Goal: Task Accomplishment & Management: Manage account settings

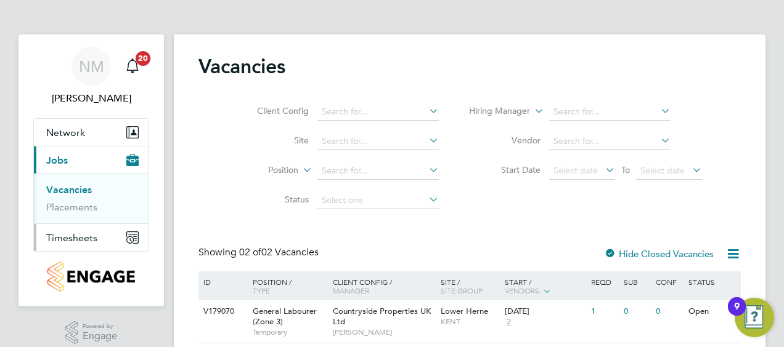
click at [82, 235] on span "Timesheets" at bounding box center [71, 238] width 51 height 12
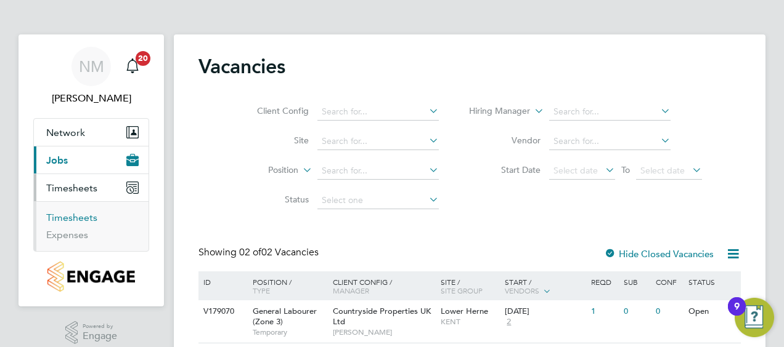
click at [67, 214] on link "Timesheets" at bounding box center [71, 218] width 51 height 12
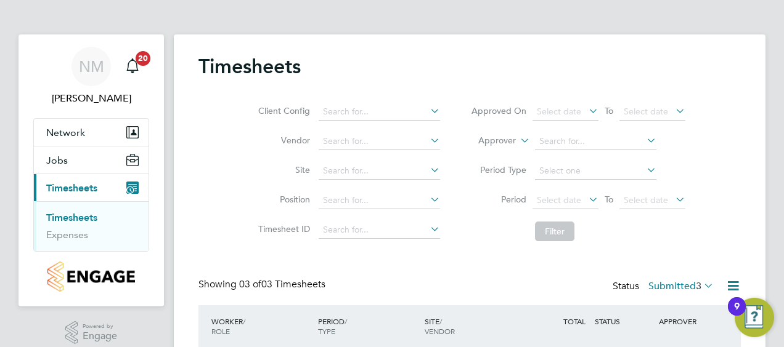
click at [498, 270] on div "Timesheets Client Config Vendor Site Position Timesheet ID Approved On Select d…" at bounding box center [469, 262] width 542 height 417
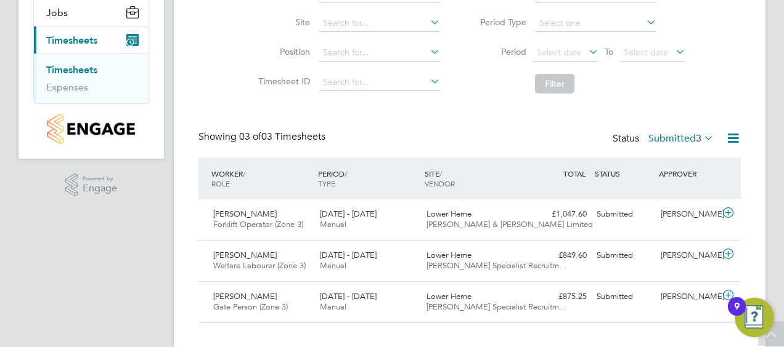
scroll to position [166, 0]
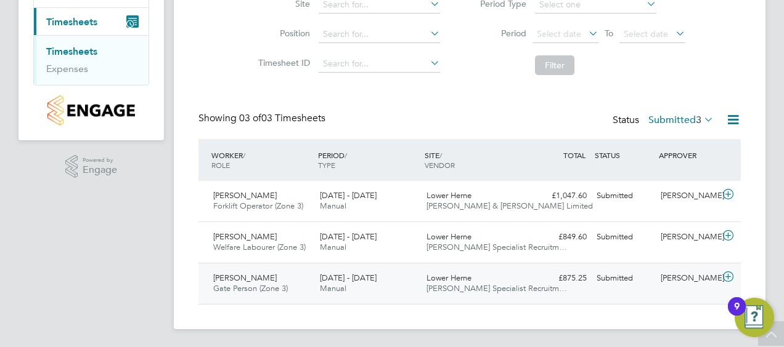
click at [259, 282] on div "Edward Thomas-Dean Gate Person (Zone 3) 18 - 24 Aug 2025" at bounding box center [261, 284] width 107 height 31
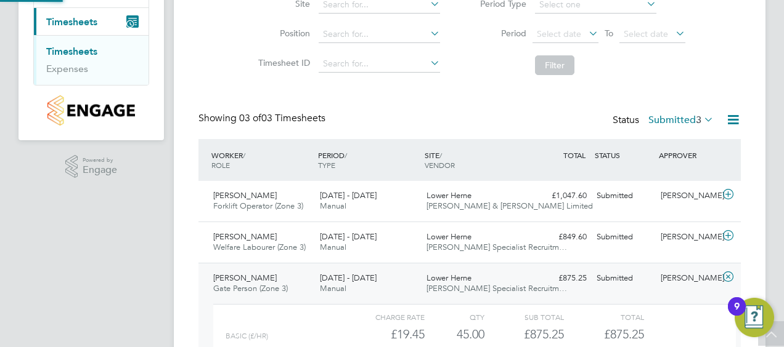
scroll to position [21, 120]
click at [673, 318] on div "Charge rate QTY Sub Total Total" at bounding box center [474, 317] width 522 height 15
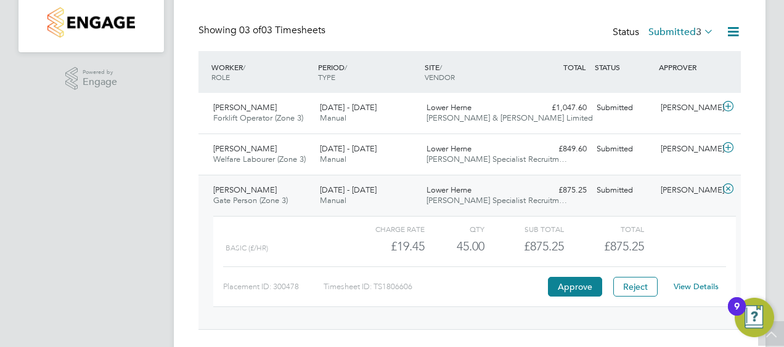
scroll to position [265, 0]
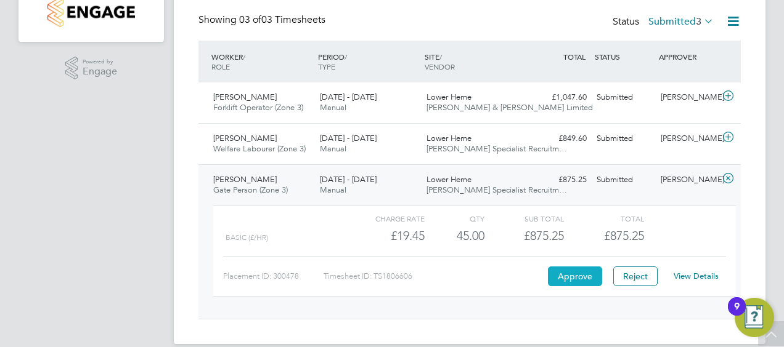
click at [580, 273] on button "Approve" at bounding box center [575, 277] width 54 height 20
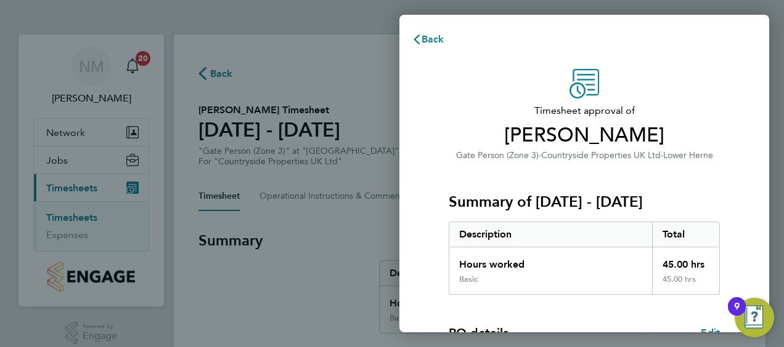
click at [413, 210] on div "Timesheet approval of [PERSON_NAME] Gate Person (Zone 3) · Countryside Properti…" at bounding box center [584, 314] width 370 height 521
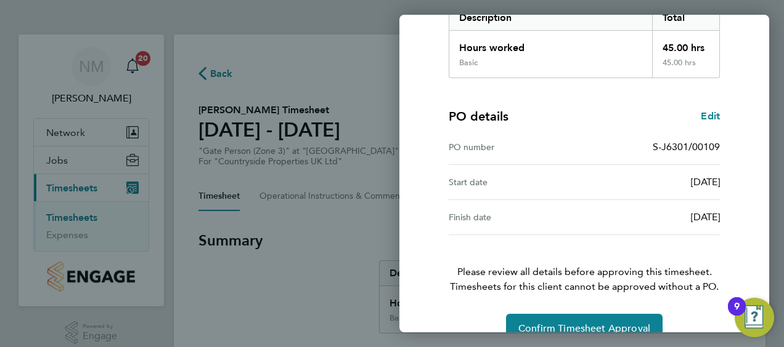
scroll to position [241, 0]
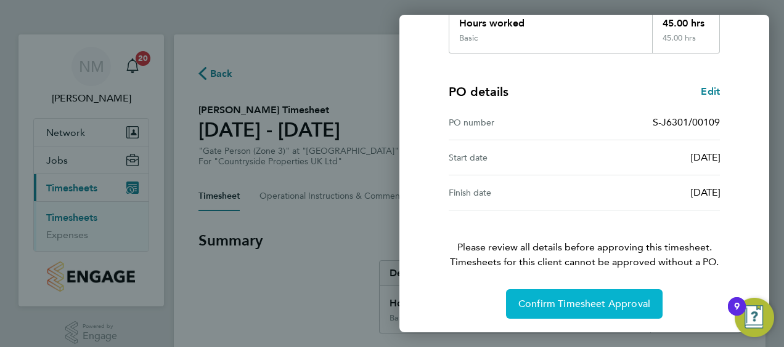
click at [540, 296] on button "Confirm Timesheet Approval" at bounding box center [584, 305] width 156 height 30
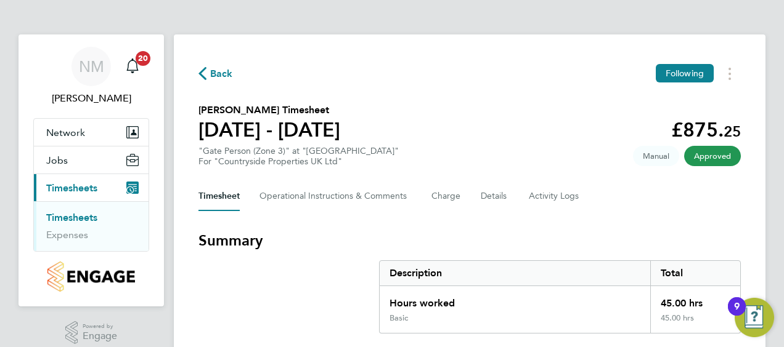
click at [85, 216] on link "Timesheets" at bounding box center [71, 218] width 51 height 12
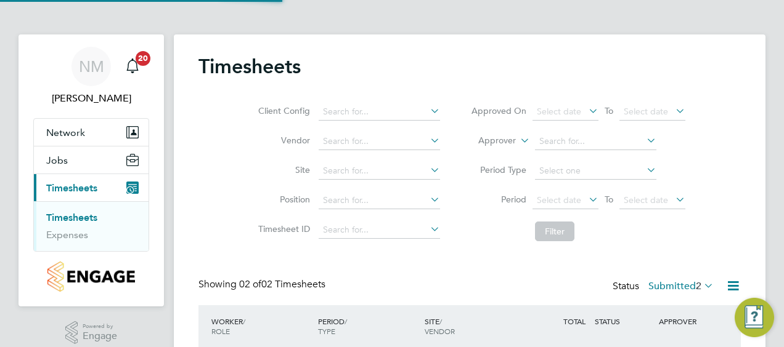
scroll to position [31, 107]
click at [208, 253] on div "Timesheets Client Config Vendor Site Position Timesheet ID Approved On Select d…" at bounding box center [469, 242] width 542 height 376
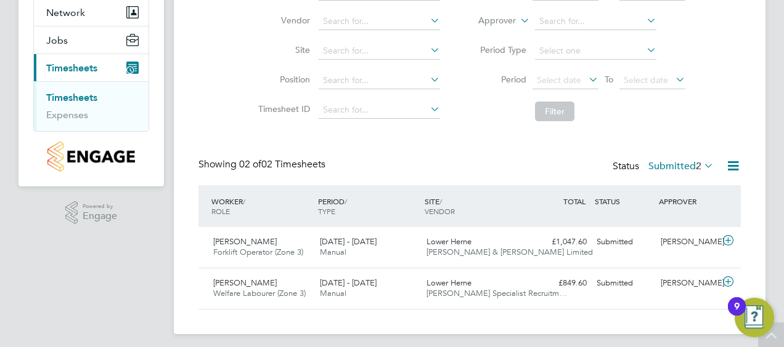
scroll to position [126, 0]
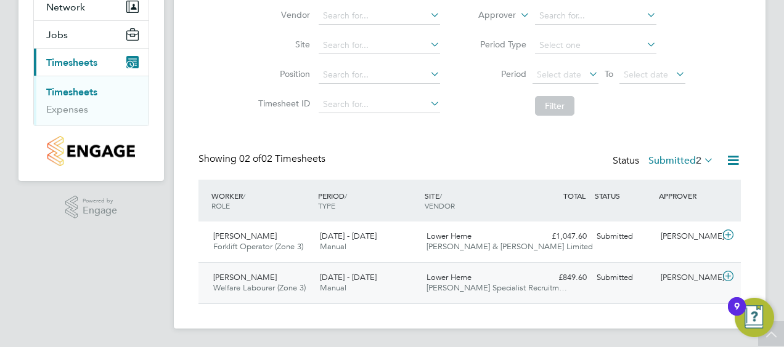
click at [233, 275] on span "[PERSON_NAME]" at bounding box center [244, 277] width 63 height 10
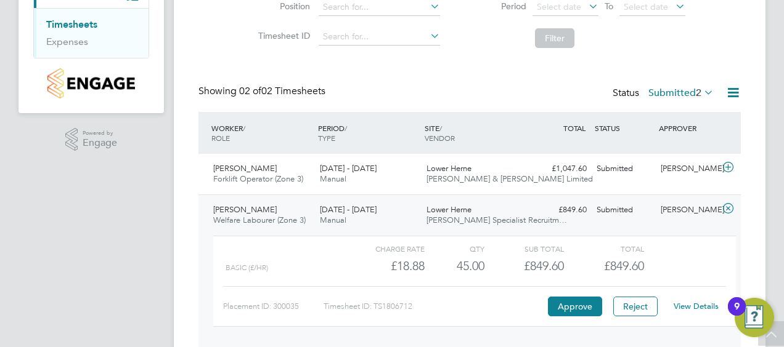
scroll to position [224, 0]
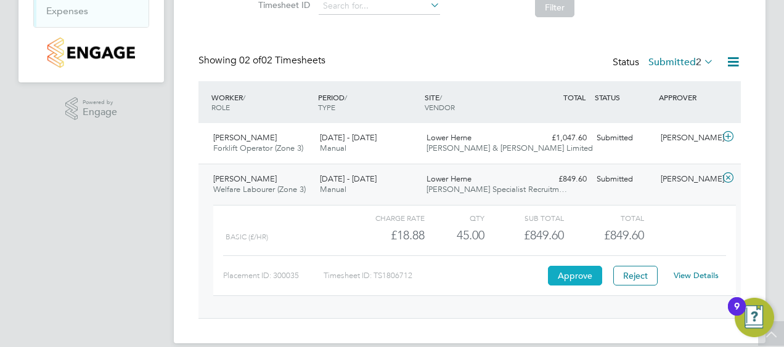
click at [557, 270] on button "Approve" at bounding box center [575, 276] width 54 height 20
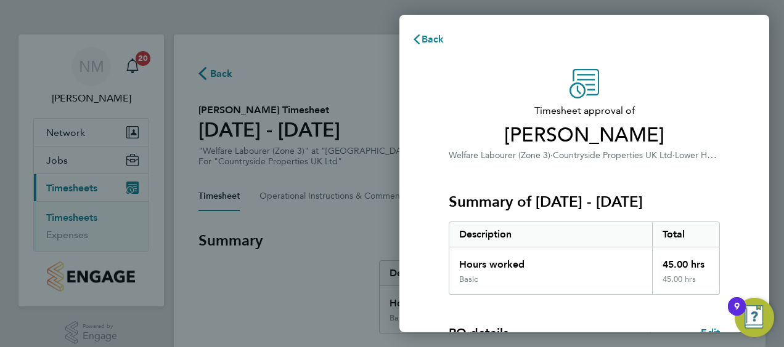
click at [425, 270] on div "Timesheet approval of Subai Thomas-Jaji Welfare Labourer (Zone 3) · Countryside…" at bounding box center [584, 314] width 370 height 521
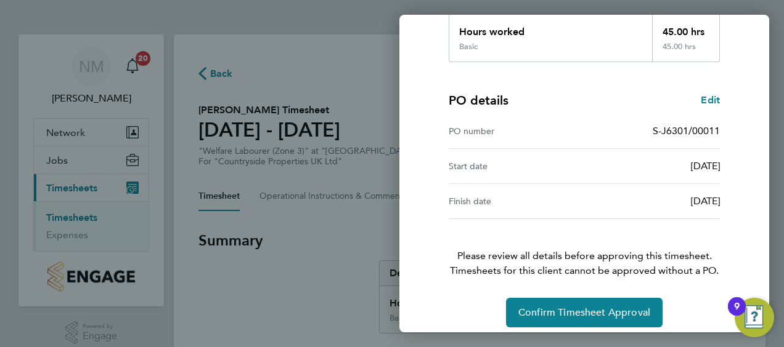
scroll to position [241, 0]
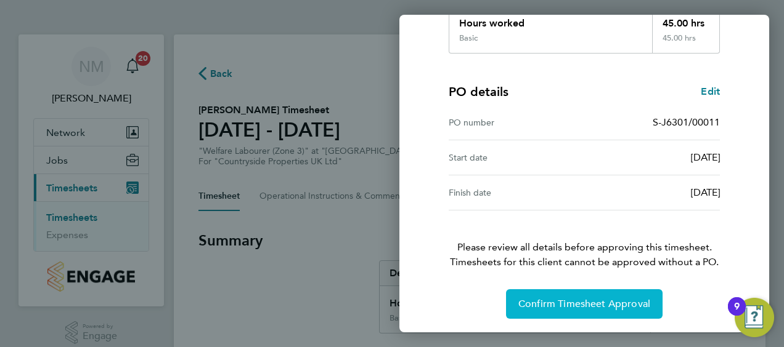
click at [526, 301] on span "Confirm Timesheet Approval" at bounding box center [584, 304] width 132 height 12
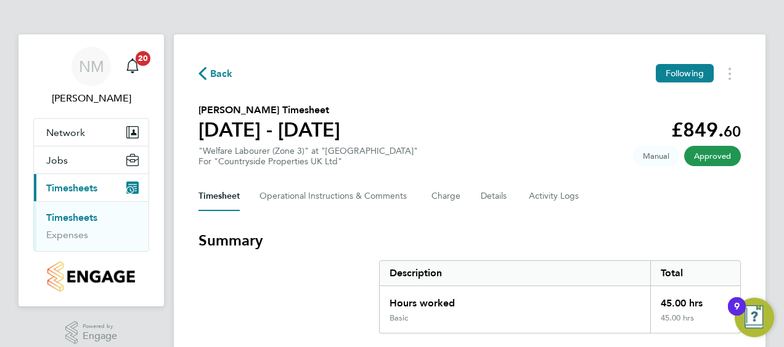
click at [87, 218] on link "Timesheets" at bounding box center [71, 218] width 51 height 12
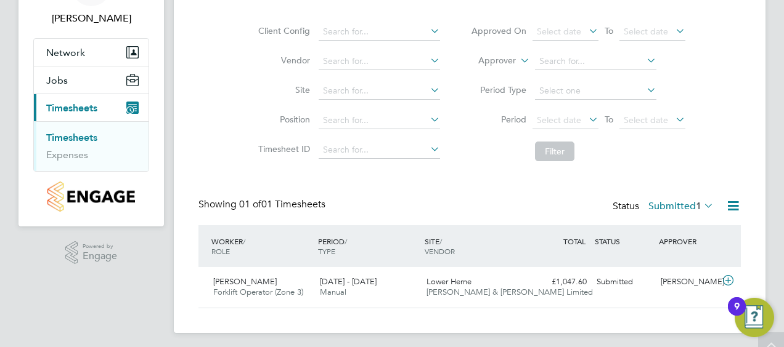
scroll to position [85, 0]
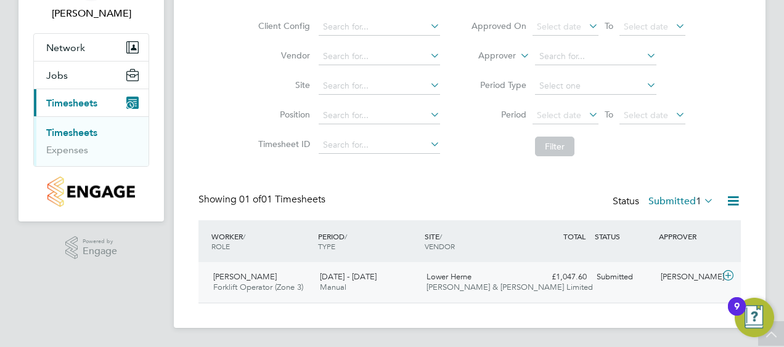
click at [235, 280] on span "[PERSON_NAME]" at bounding box center [244, 277] width 63 height 10
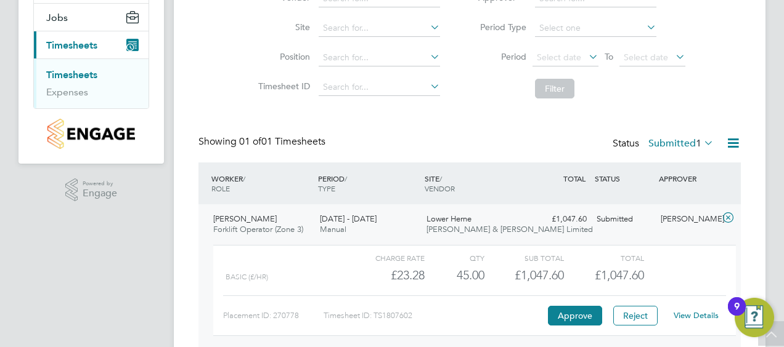
scroll to position [159, 0]
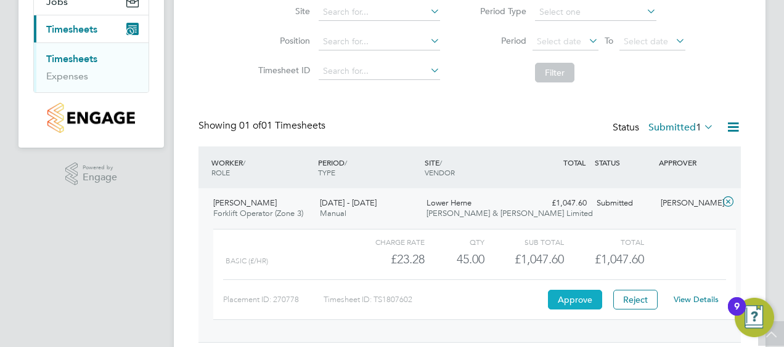
click at [563, 301] on button "Approve" at bounding box center [575, 300] width 54 height 20
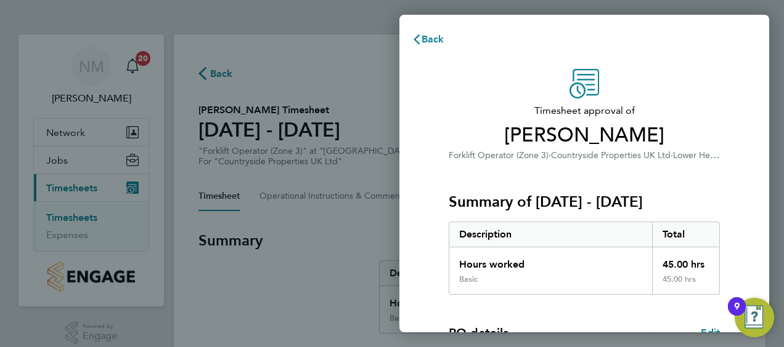
click at [415, 266] on div "Timesheet approval of Florin Faur Forklift Operator (Zone 3) · Countryside Prop…" at bounding box center [584, 314] width 370 height 521
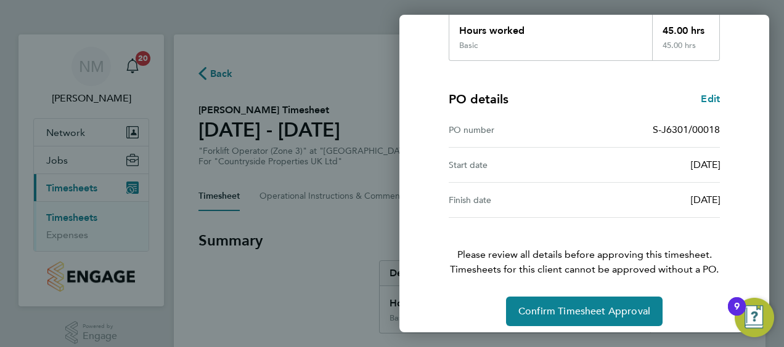
scroll to position [241, 0]
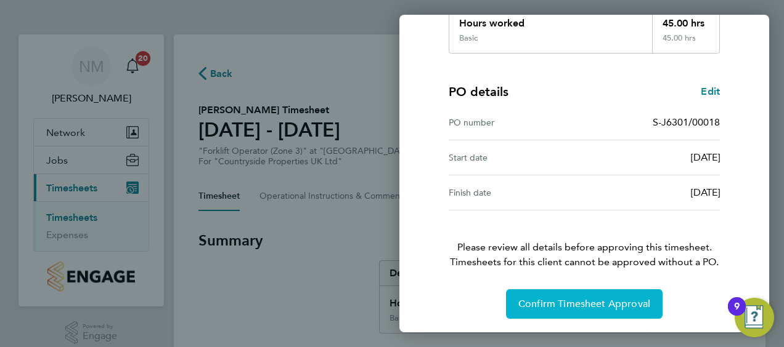
click at [537, 298] on span "Confirm Timesheet Approval" at bounding box center [584, 304] width 132 height 12
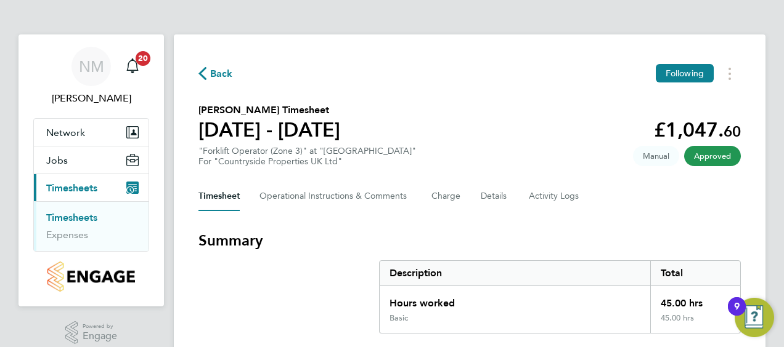
click at [85, 218] on link "Timesheets" at bounding box center [71, 218] width 51 height 12
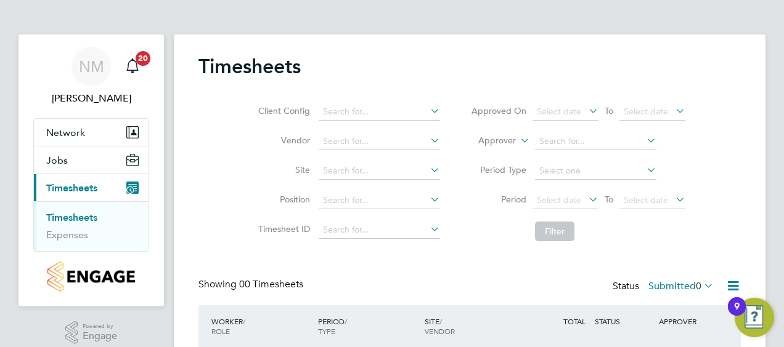
click at [192, 213] on div "Timesheets Client Config Vendor Site Position Timesheet ID Approved On Select d…" at bounding box center [469, 231] width 591 height 395
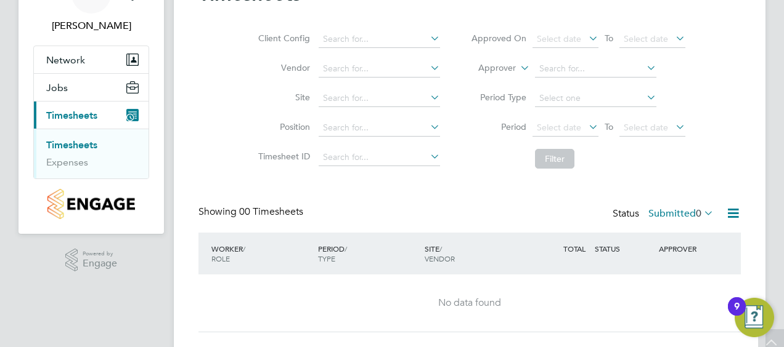
scroll to position [74, 0]
